Goal: Transaction & Acquisition: Book appointment/travel/reservation

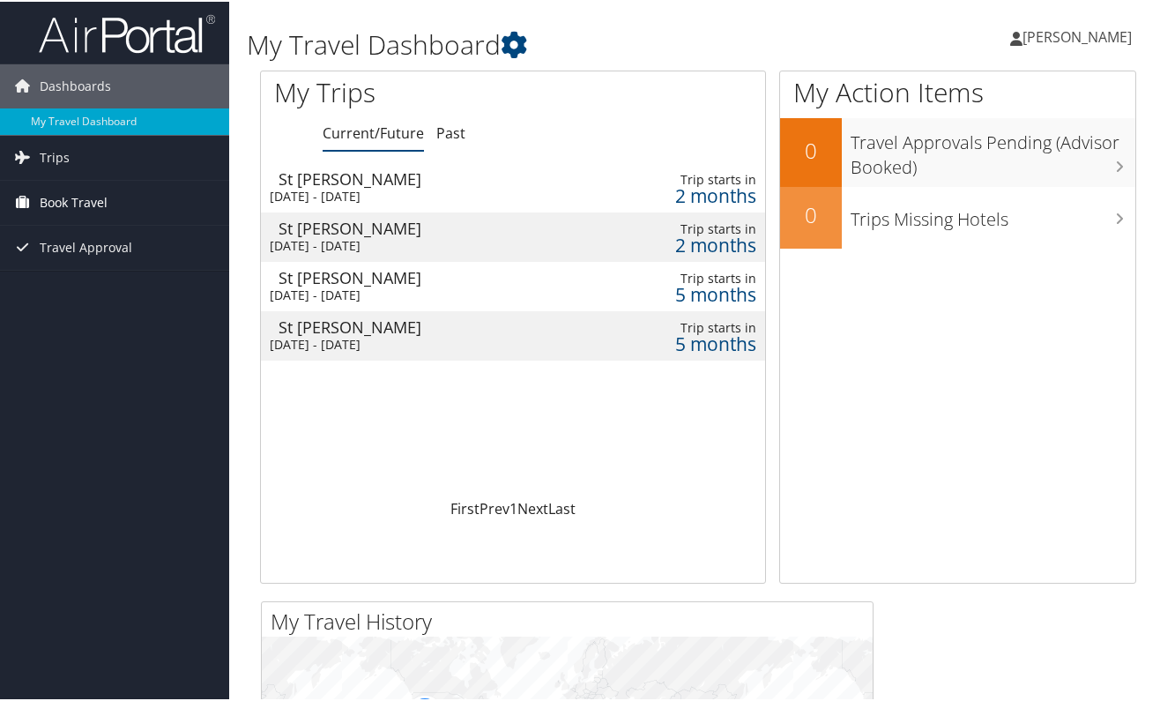
click at [90, 202] on span "Book Travel" at bounding box center [74, 201] width 68 height 44
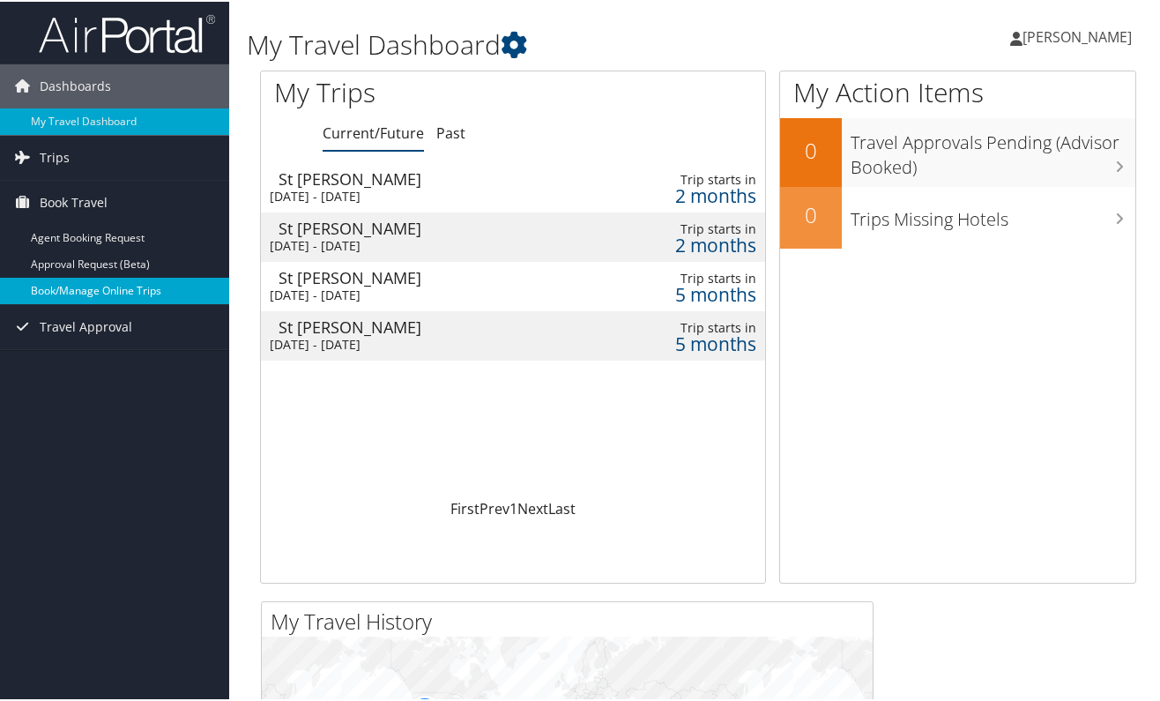
click at [91, 294] on link "Book/Manage Online Trips" at bounding box center [114, 289] width 229 height 26
click at [129, 280] on link "Book/Manage Online Trips" at bounding box center [114, 289] width 229 height 26
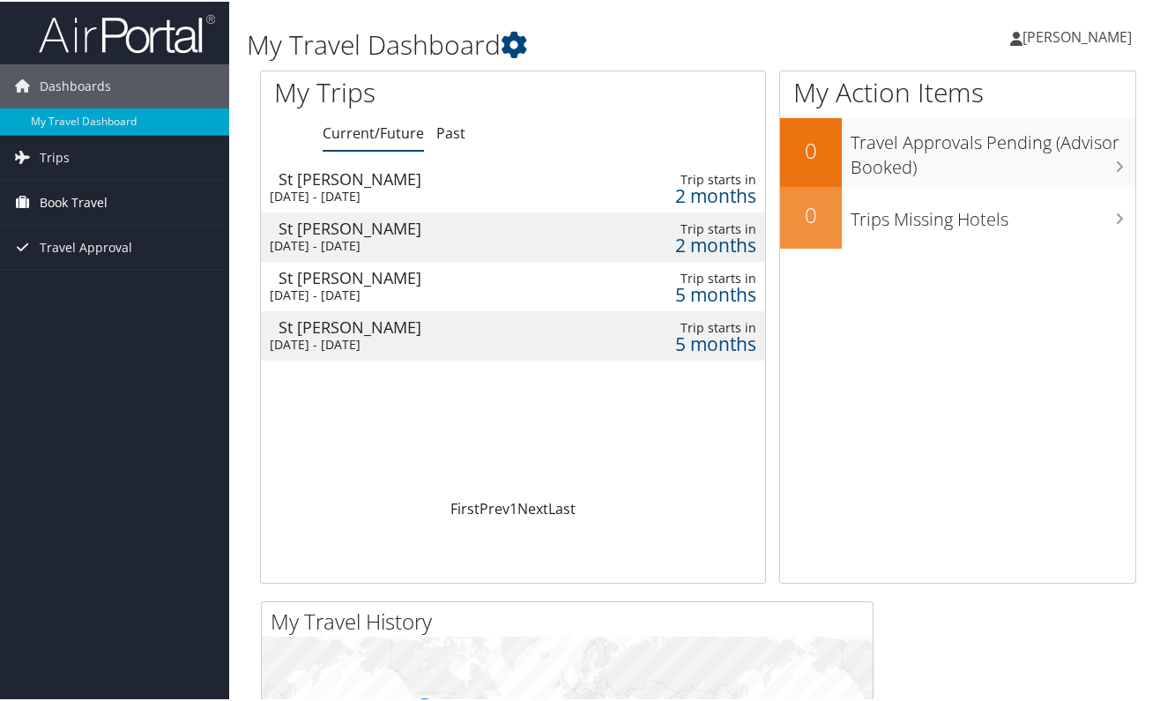
click at [88, 206] on span "Book Travel" at bounding box center [74, 201] width 68 height 44
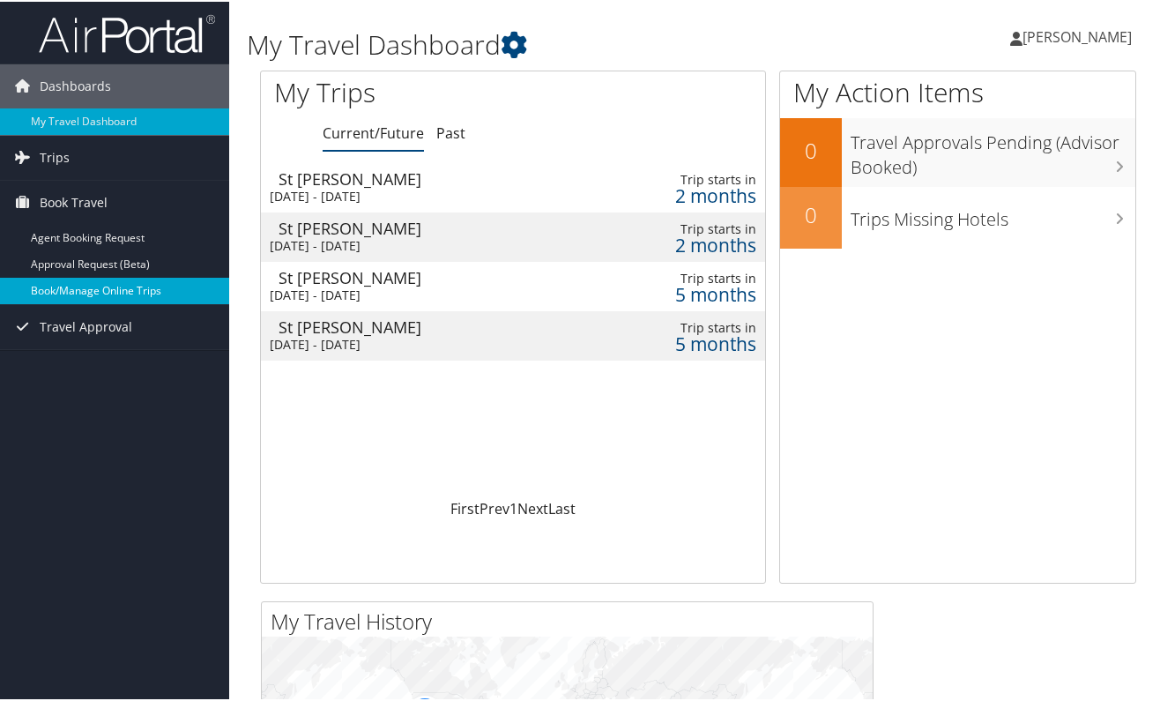
click at [109, 299] on link "Book/Manage Online Trips" at bounding box center [114, 289] width 229 height 26
